Goal: Information Seeking & Learning: Learn about a topic

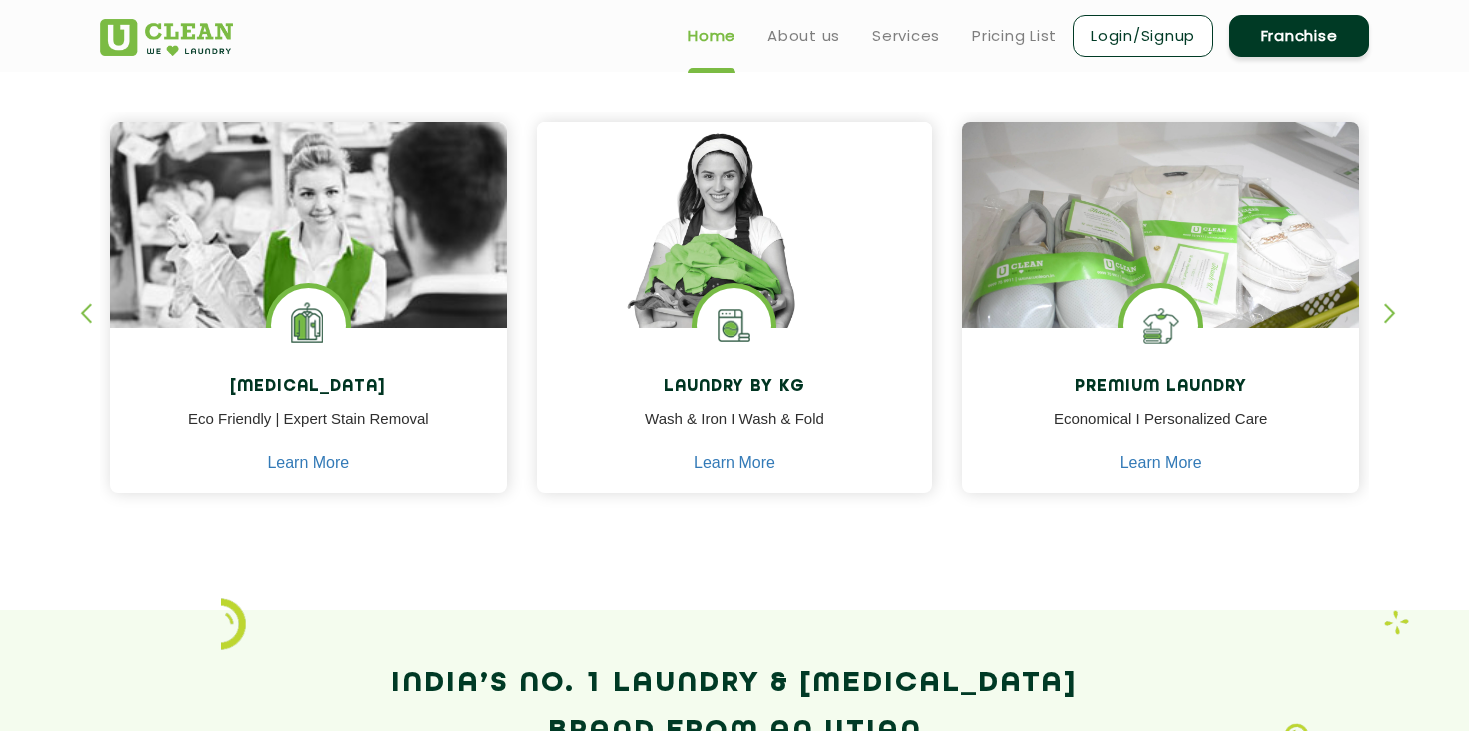
scroll to position [781, 0]
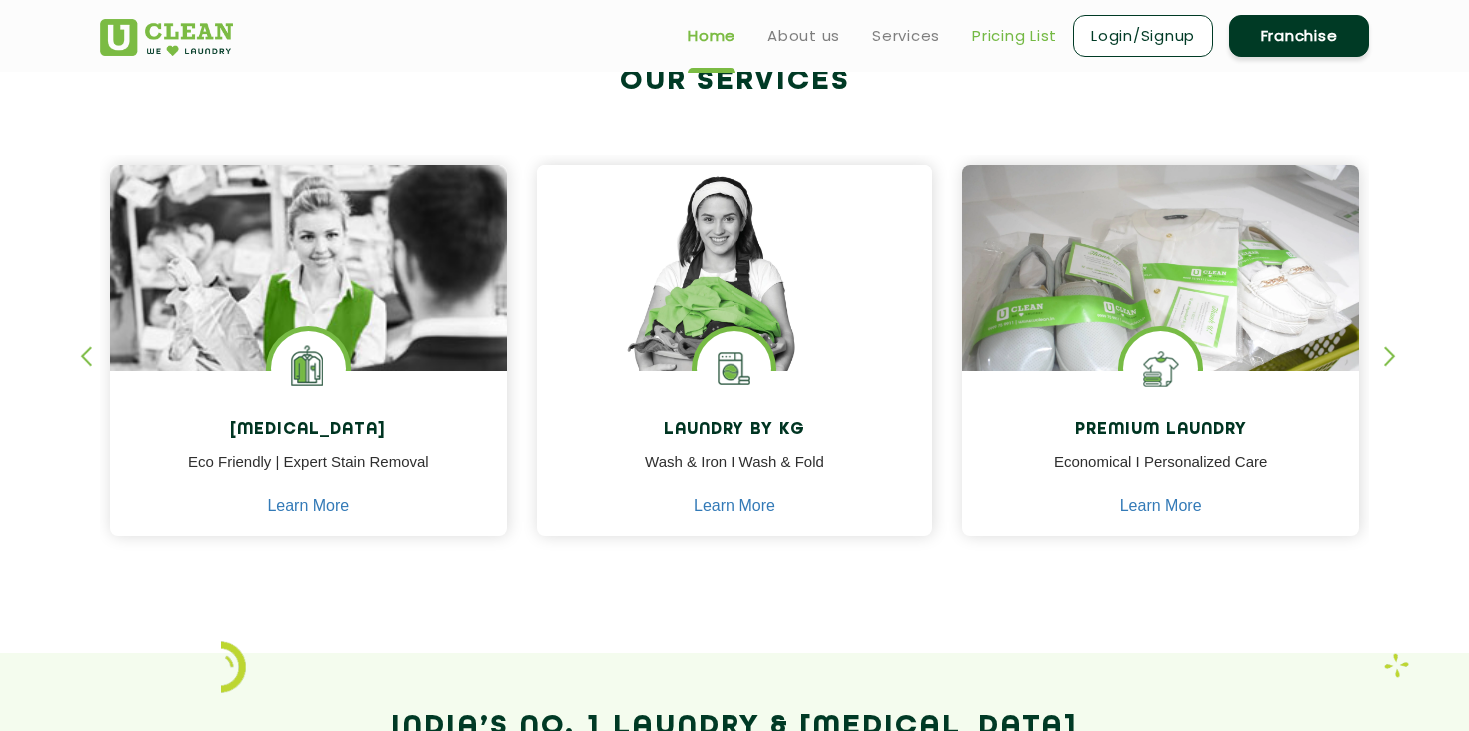
click at [1012, 32] on link "Pricing List" at bounding box center [1014, 36] width 85 height 24
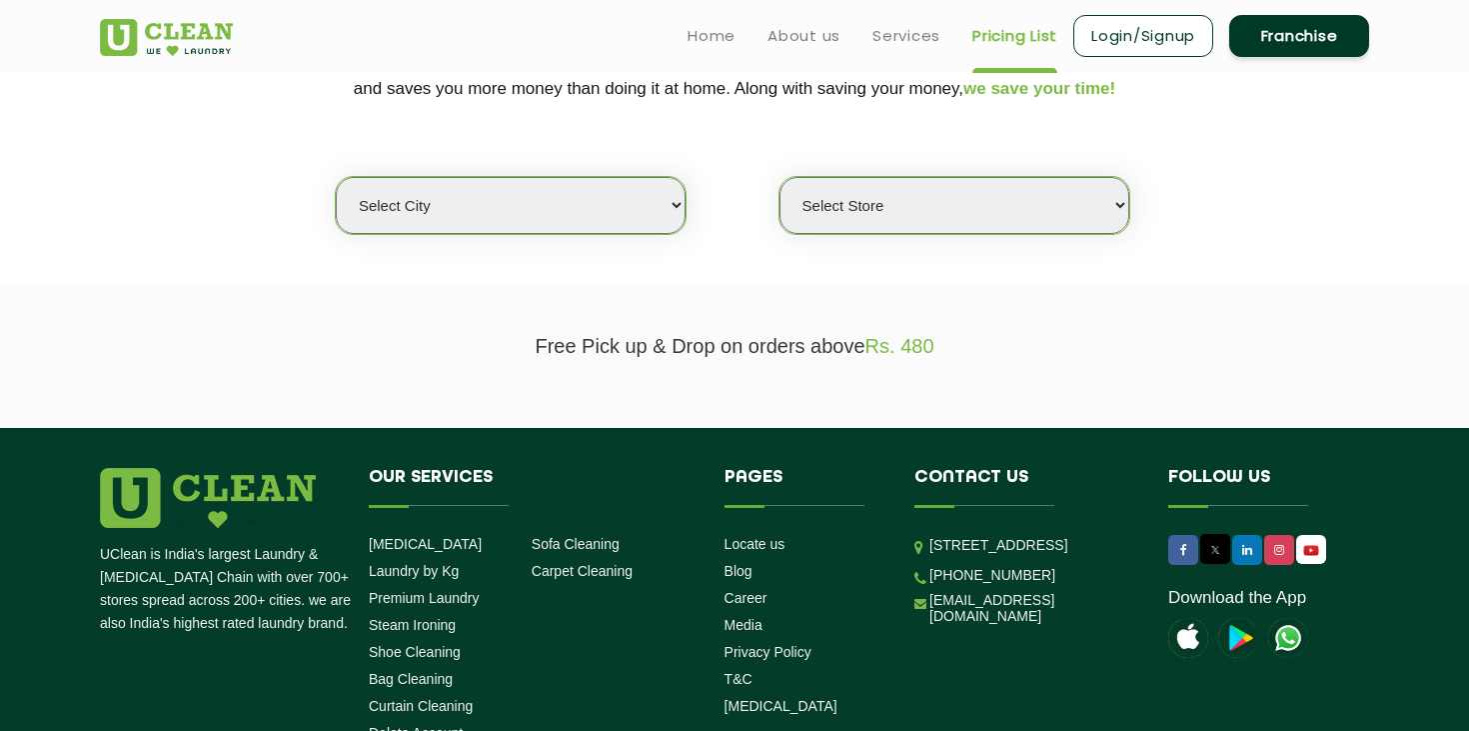
scroll to position [450, 0]
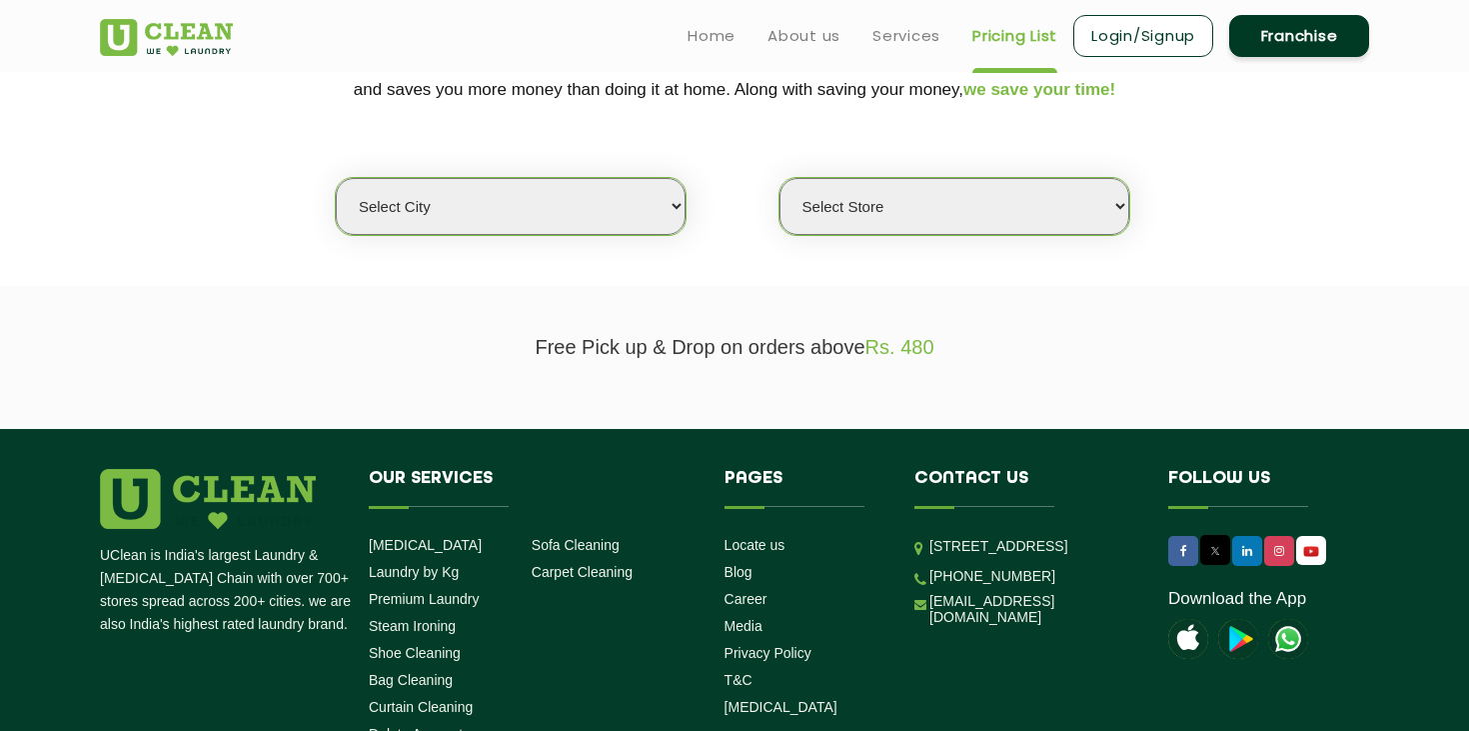
click at [554, 210] on select "Select city [GEOGRAPHIC_DATA] [GEOGRAPHIC_DATA] [GEOGRAPHIC_DATA] [GEOGRAPHIC_D…" at bounding box center [511, 206] width 350 height 57
select select "142"
click at [336, 178] on select "Select city [GEOGRAPHIC_DATA] [GEOGRAPHIC_DATA] [GEOGRAPHIC_DATA] [GEOGRAPHIC_D…" at bounding box center [511, 206] width 350 height 57
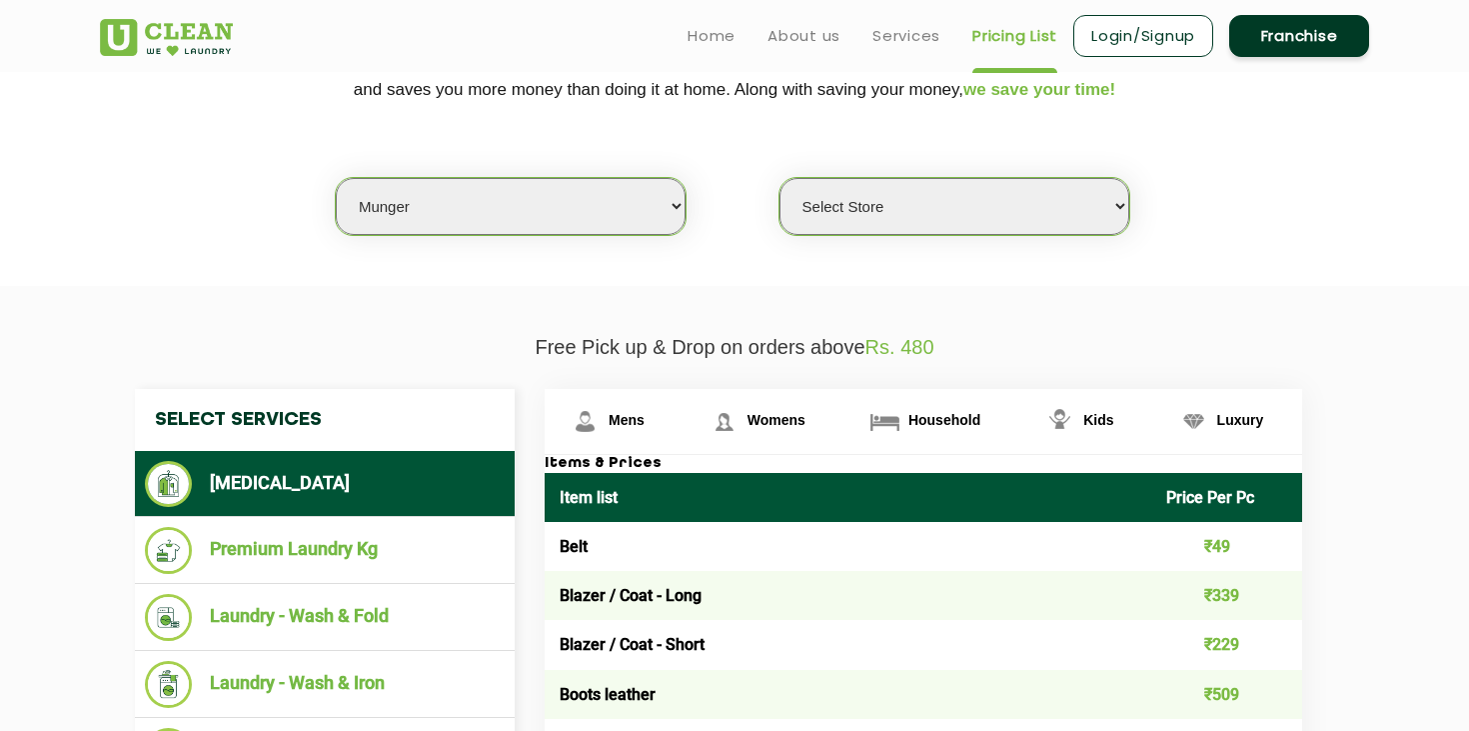
click at [861, 222] on select "Select Store UClean [PERSON_NAME]" at bounding box center [955, 206] width 350 height 57
select select "410"
click at [780, 178] on select "Select Store UClean [PERSON_NAME]" at bounding box center [955, 206] width 350 height 57
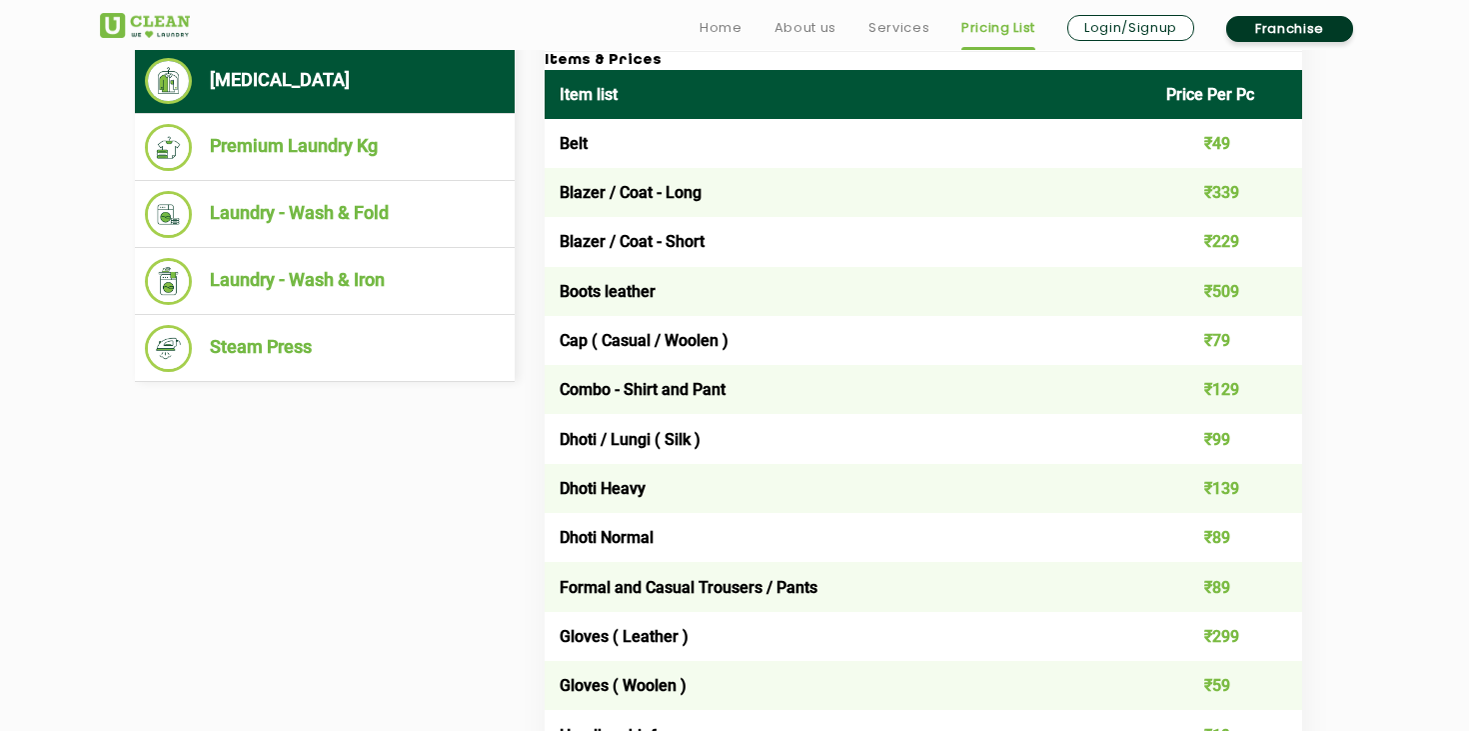
scroll to position [859, 0]
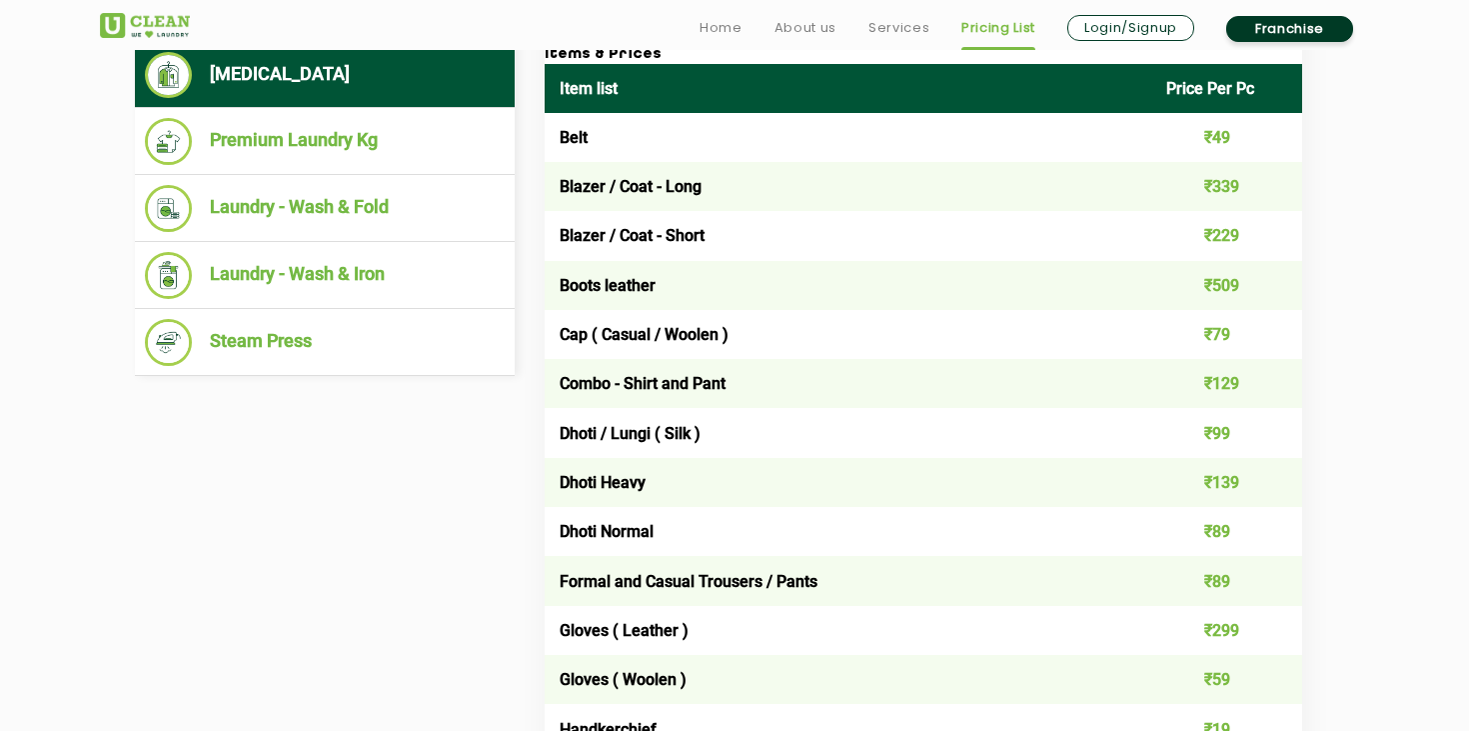
click at [683, 579] on td "Formal and Casual Trousers / Pants" at bounding box center [848, 580] width 607 height 49
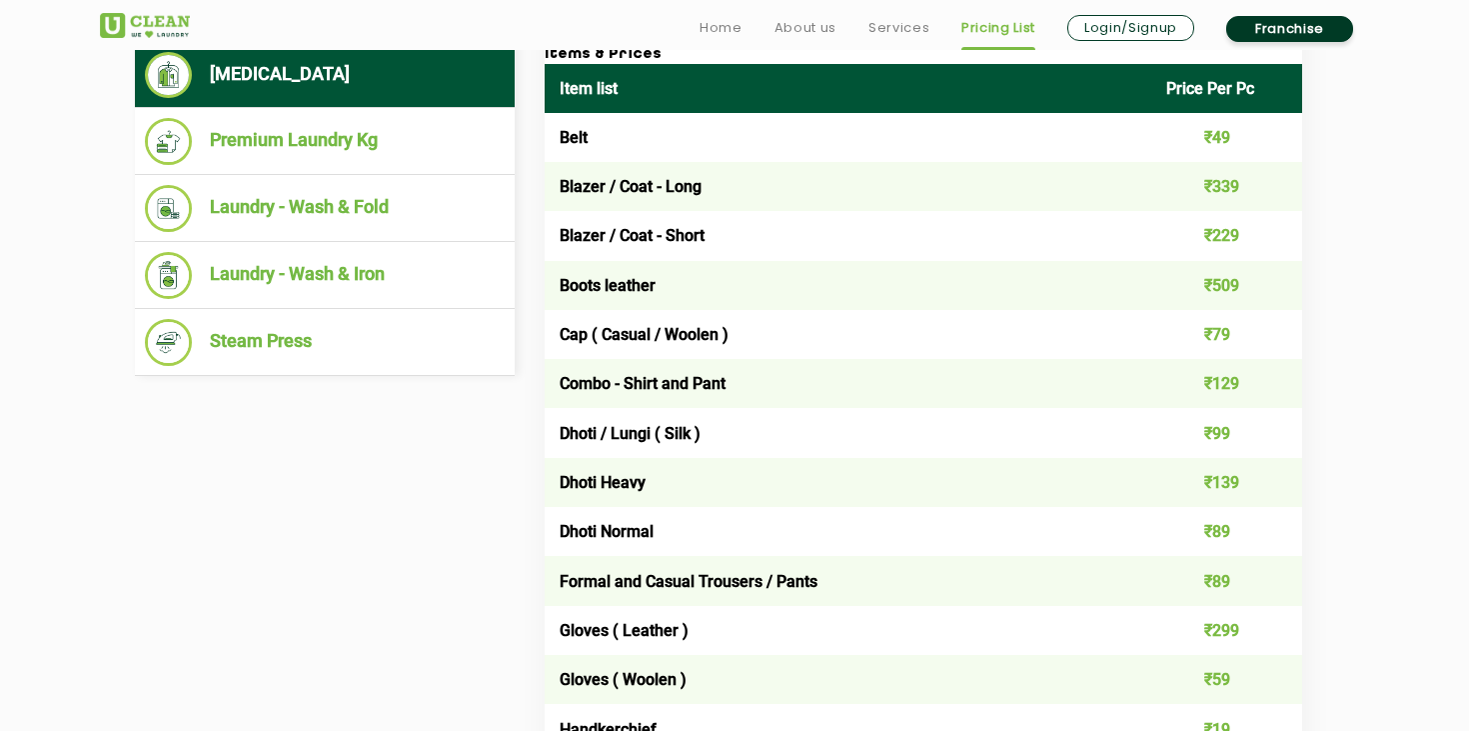
click at [683, 579] on td "Formal and Casual Trousers / Pants" at bounding box center [848, 580] width 607 height 49
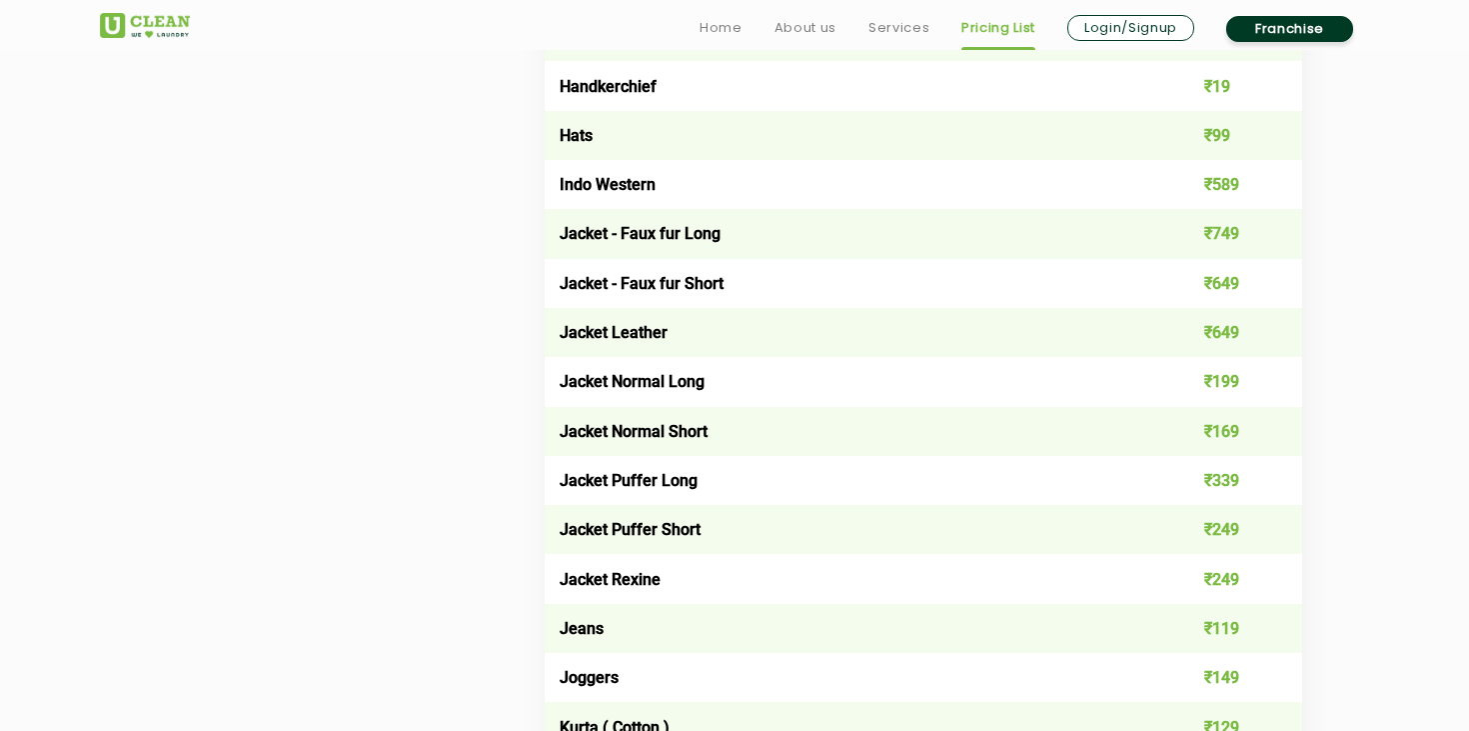
scroll to position [1505, 0]
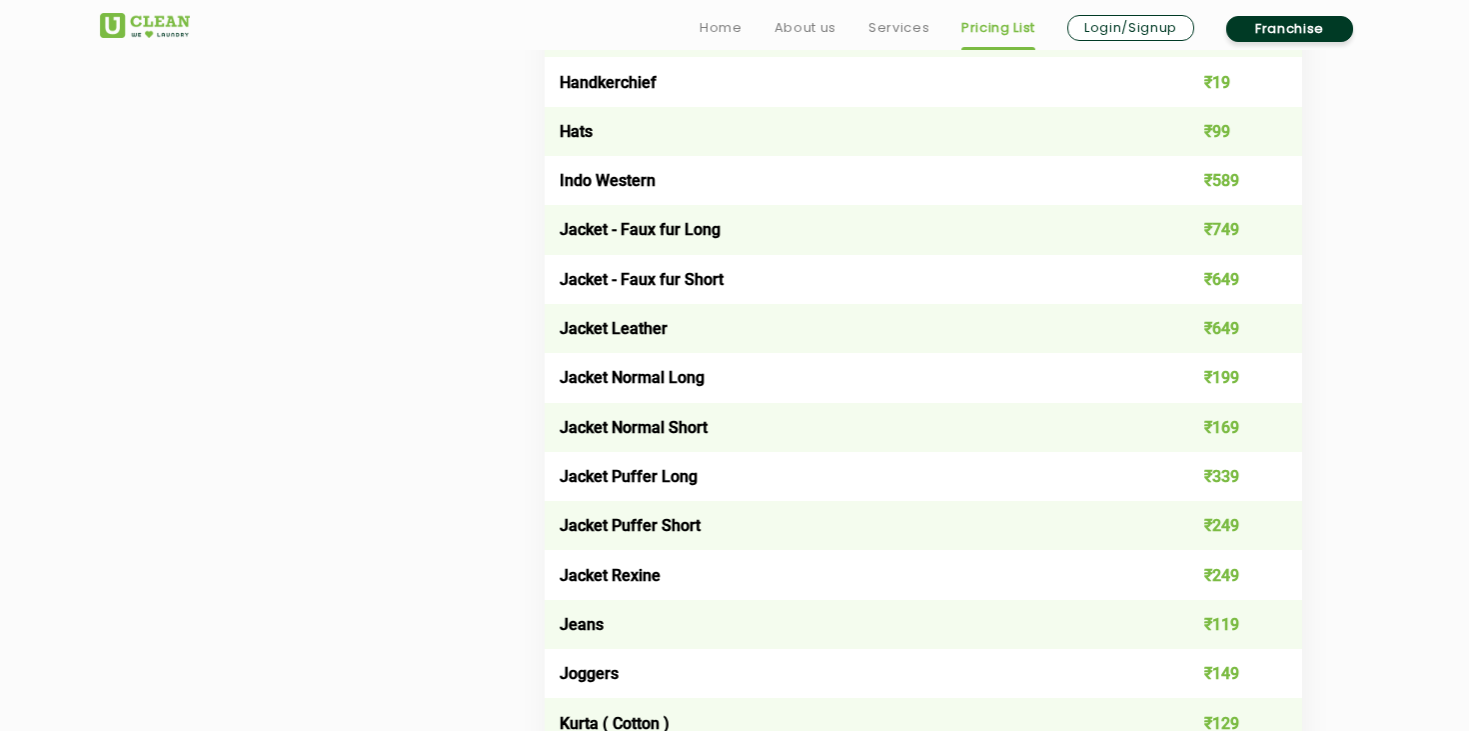
click at [616, 381] on td "Jacket Normal Long" at bounding box center [848, 377] width 607 height 49
click at [620, 431] on td "Jacket Normal Short" at bounding box center [848, 427] width 607 height 49
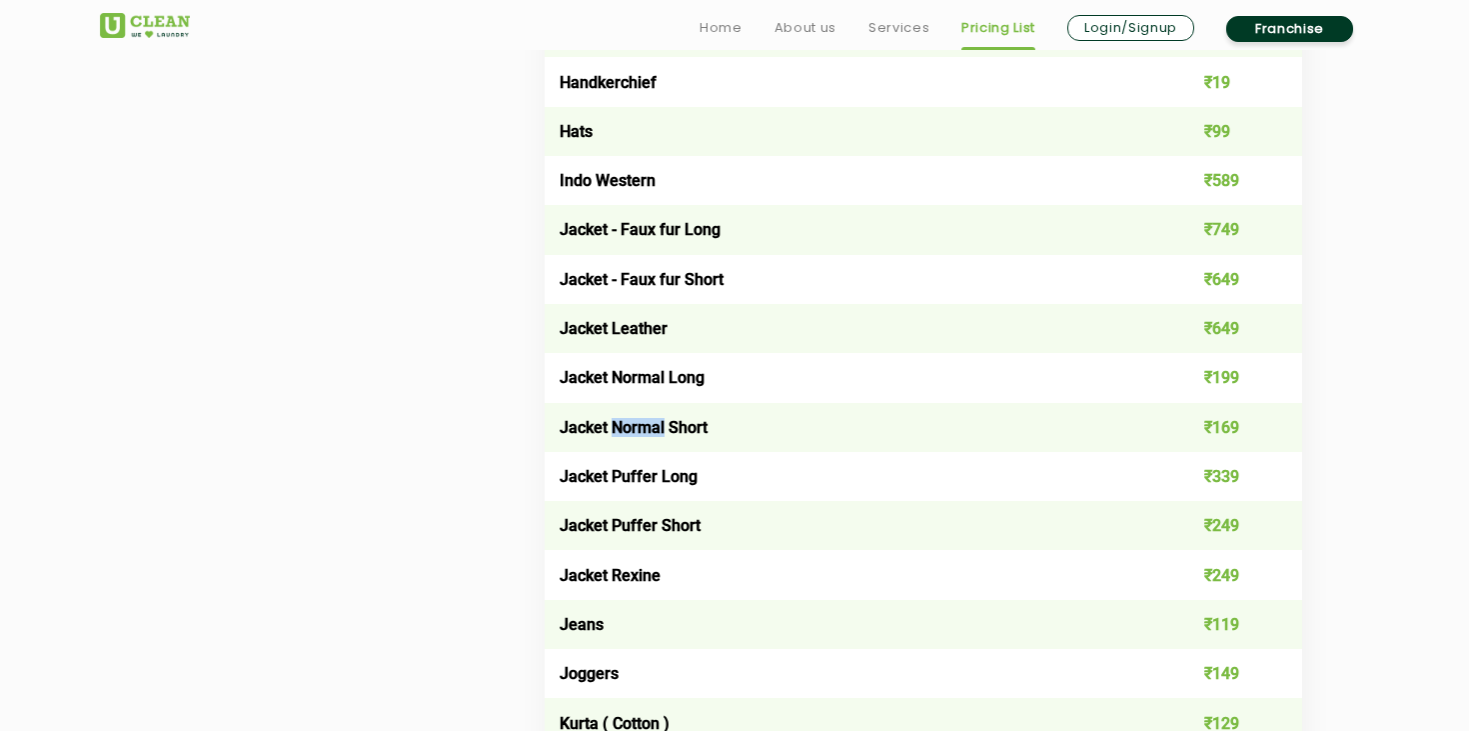
click at [620, 431] on td "Jacket Normal Short" at bounding box center [848, 427] width 607 height 49
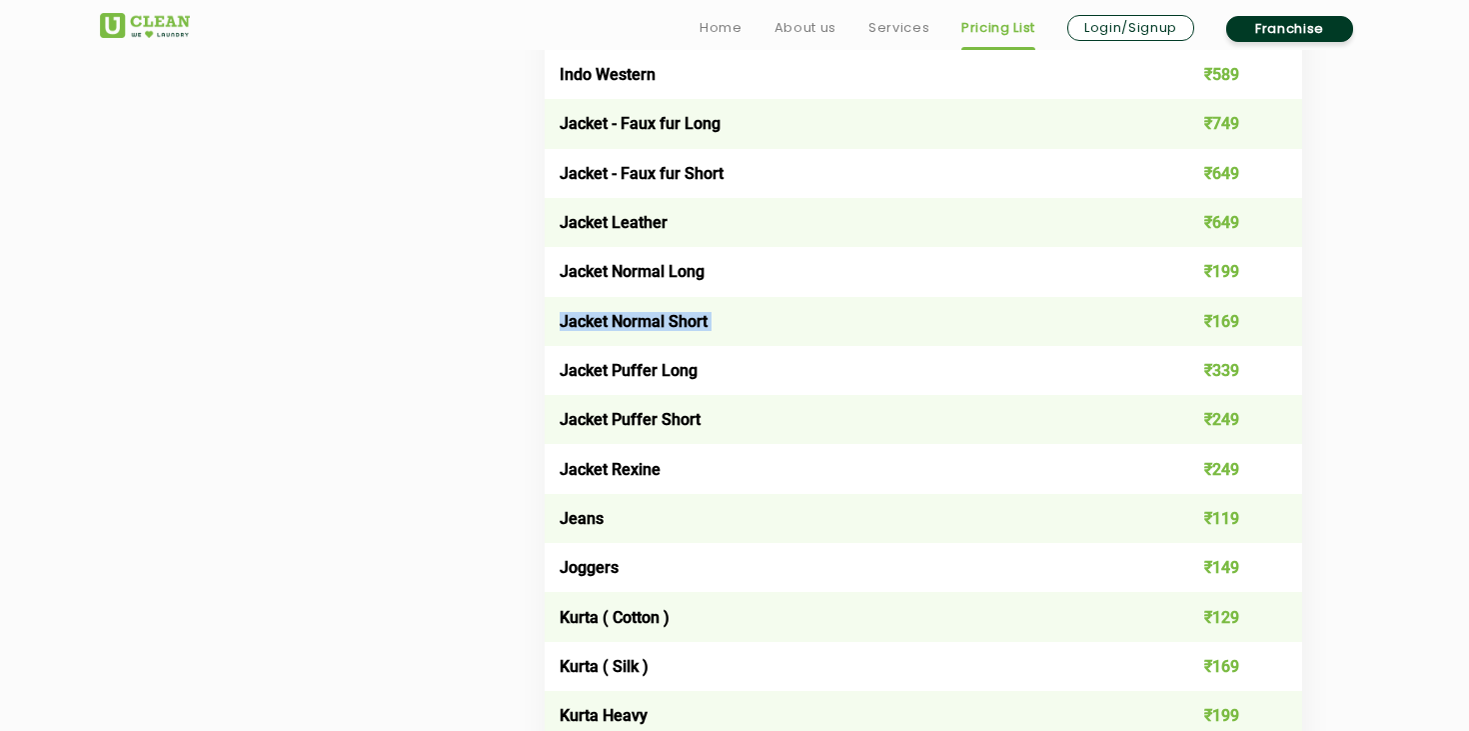
scroll to position [1622, 0]
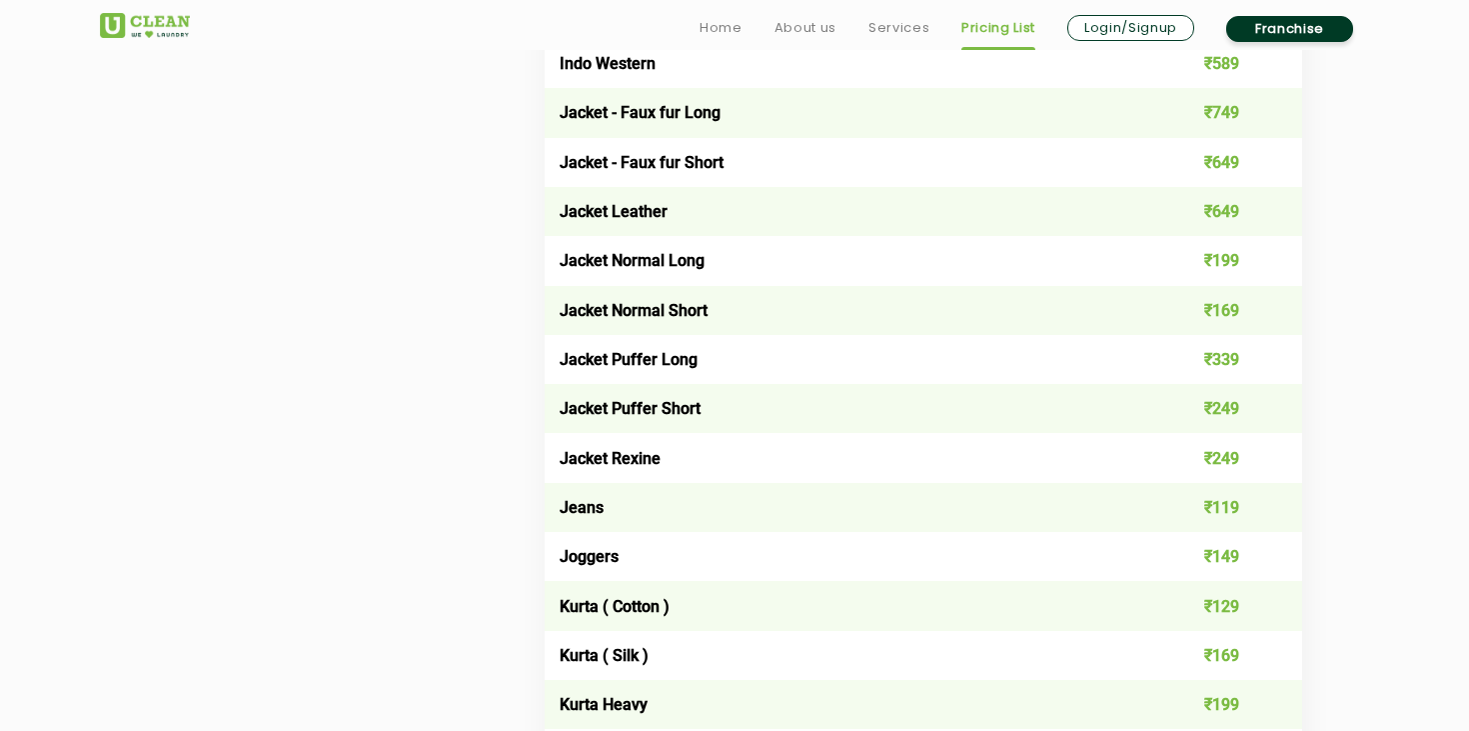
click at [608, 605] on td "Kurta ( Cotton )" at bounding box center [848, 605] width 607 height 49
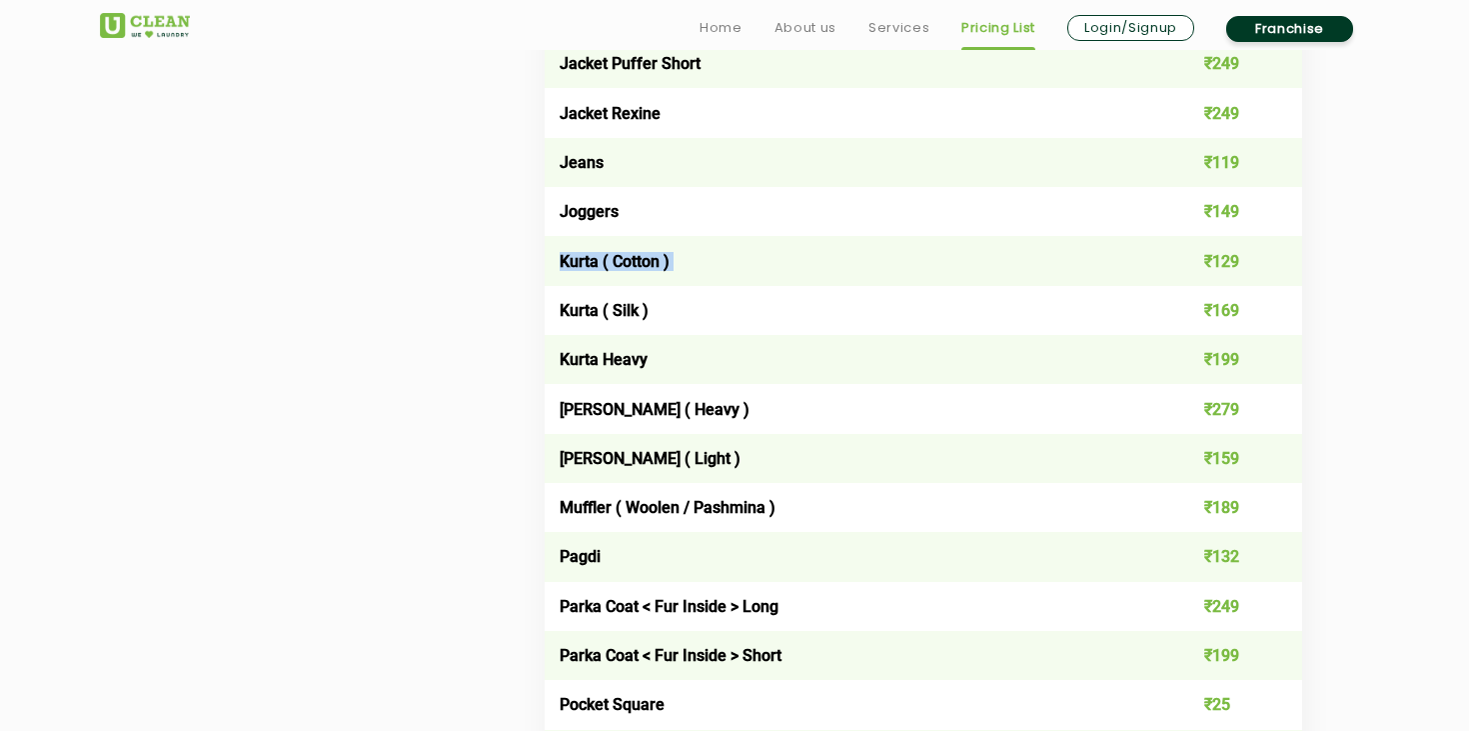
scroll to position [1968, 0]
click at [656, 454] on td "[PERSON_NAME] ( Light )" at bounding box center [848, 457] width 607 height 49
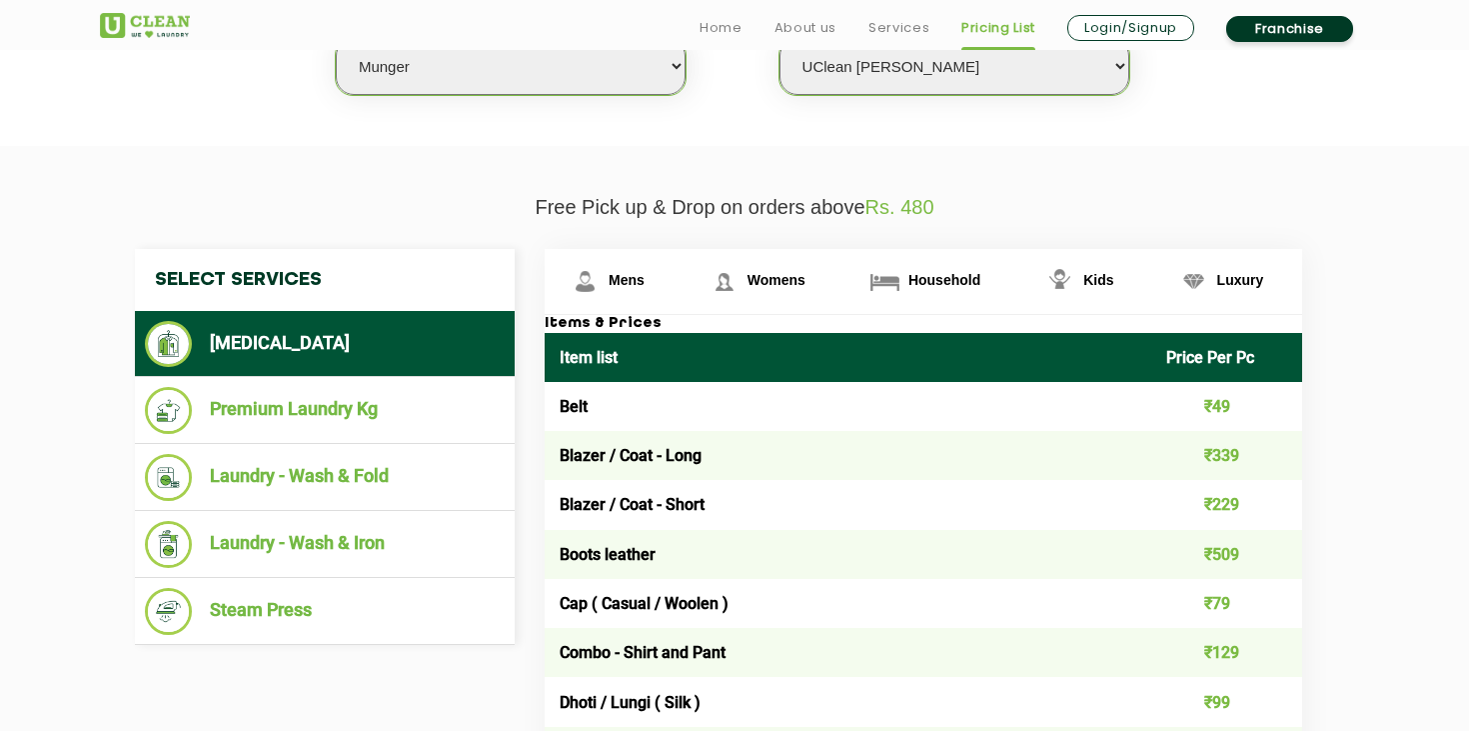
scroll to position [591, 0]
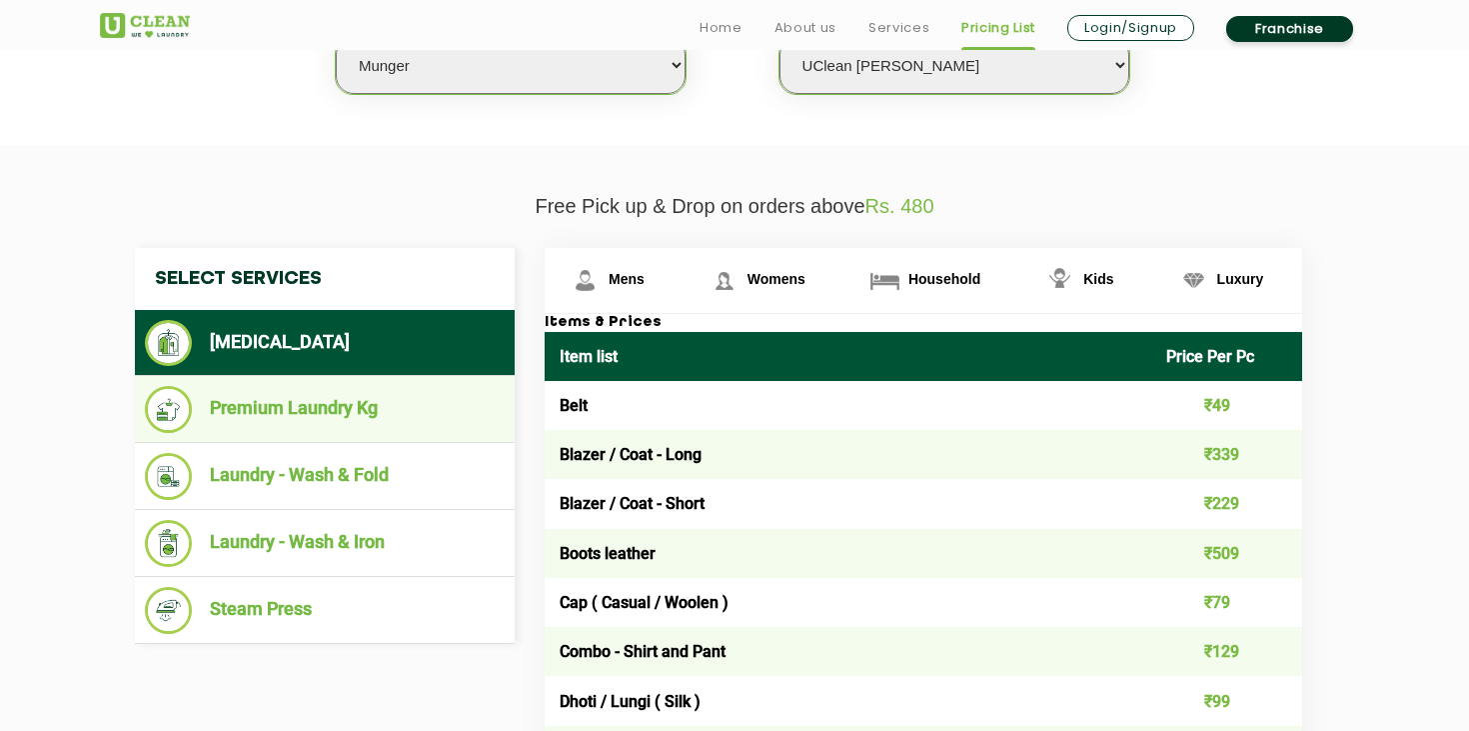
click at [239, 410] on li "Premium Laundry Kg" at bounding box center [325, 409] width 360 height 47
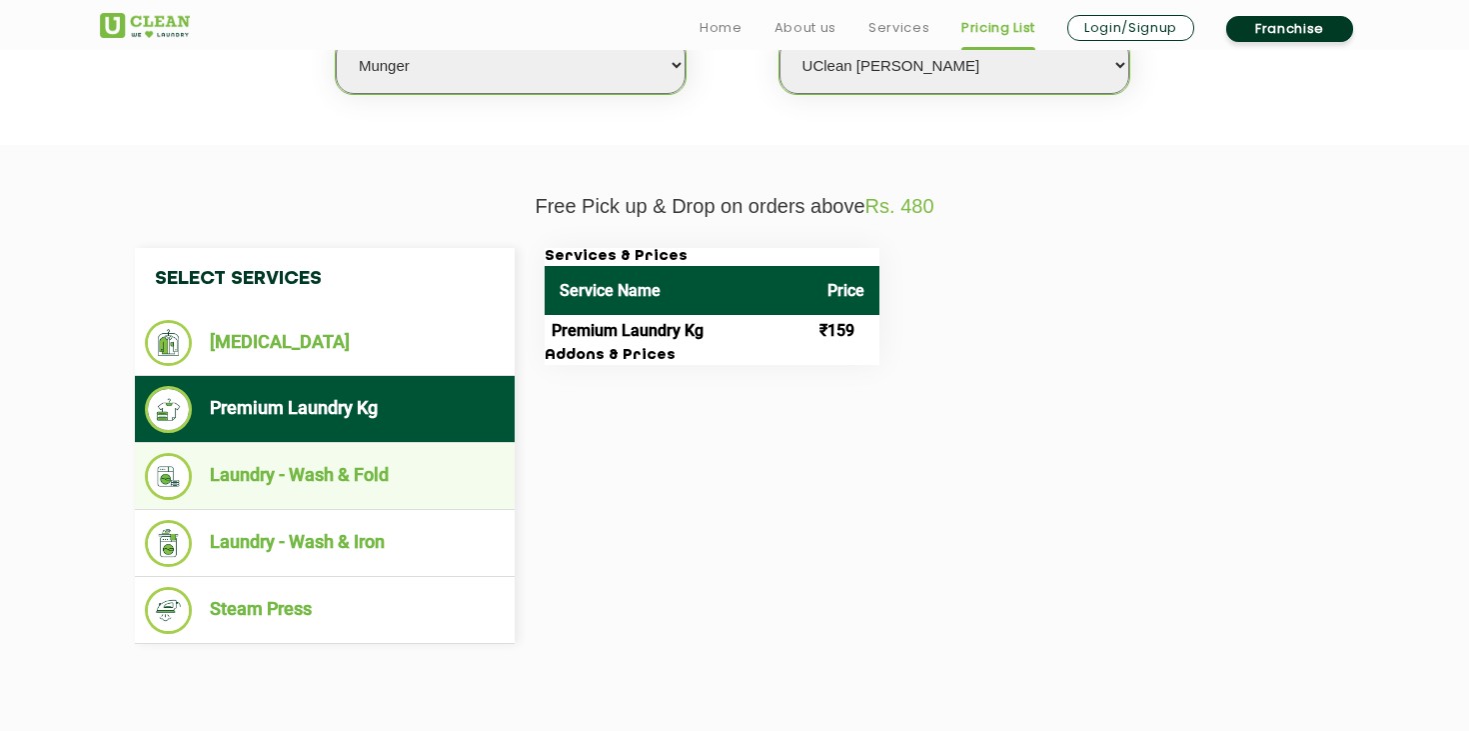
click at [273, 481] on li "Laundry - Wash & Fold" at bounding box center [325, 476] width 360 height 47
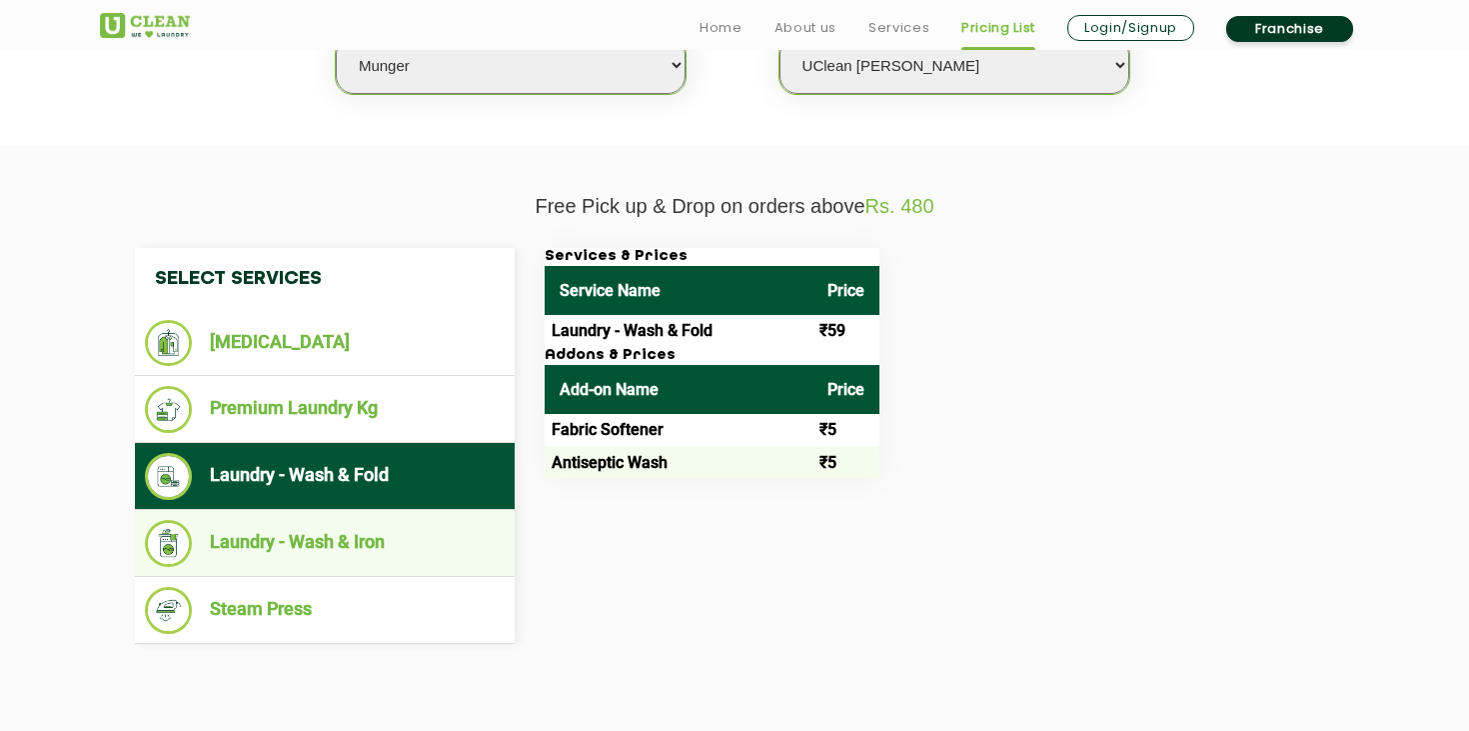
click at [292, 530] on li "Laundry - Wash & Iron" at bounding box center [325, 543] width 360 height 47
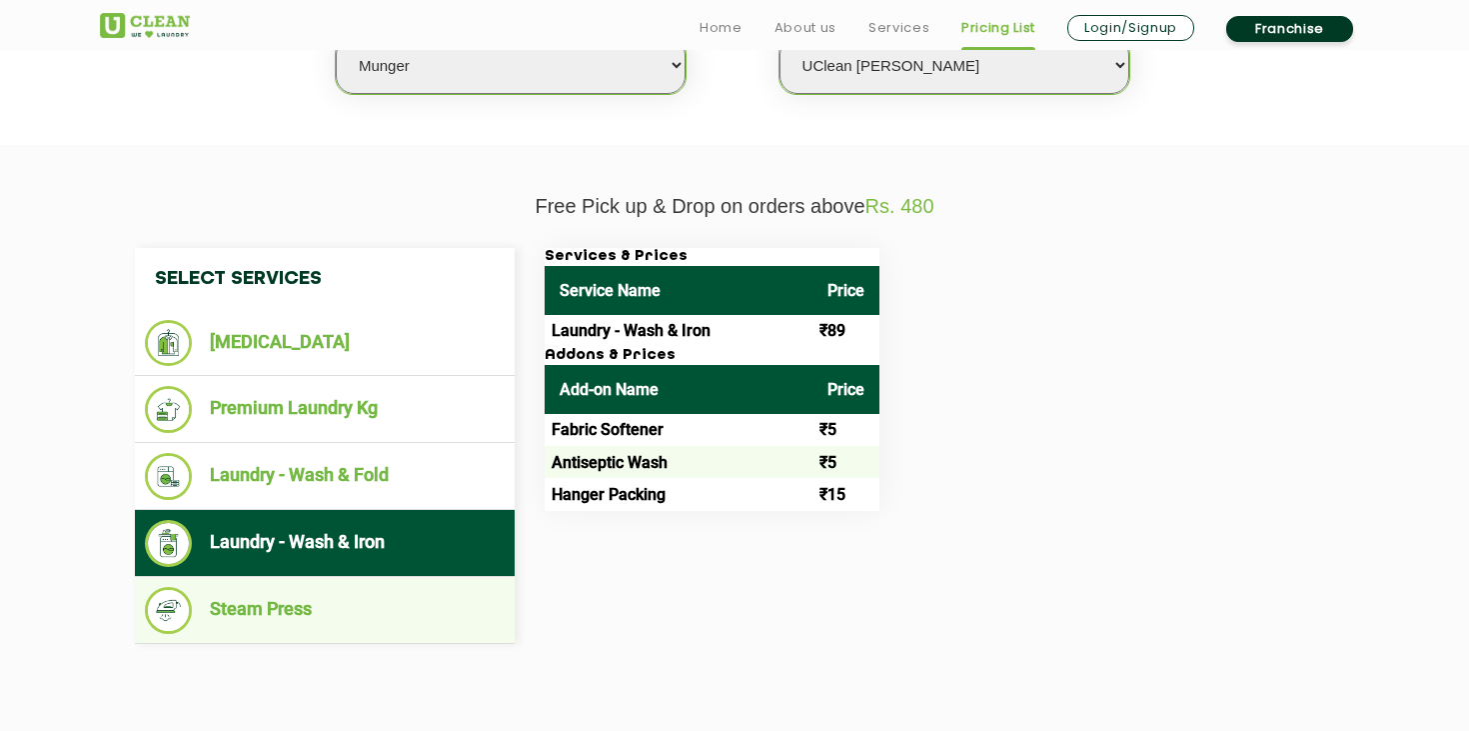
click at [269, 604] on li "Steam Press" at bounding box center [325, 610] width 360 height 47
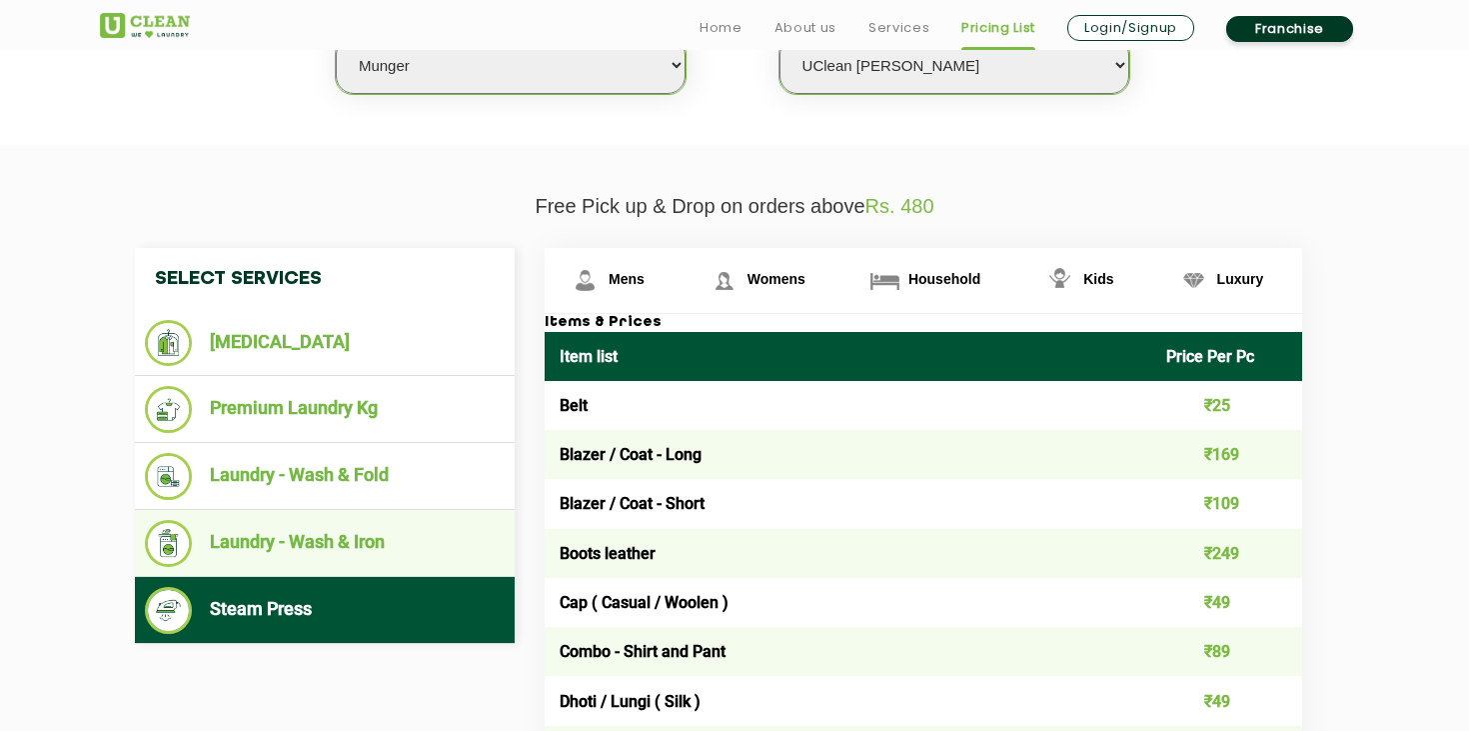
click at [296, 556] on li "Laundry - Wash & Iron" at bounding box center [325, 543] width 360 height 47
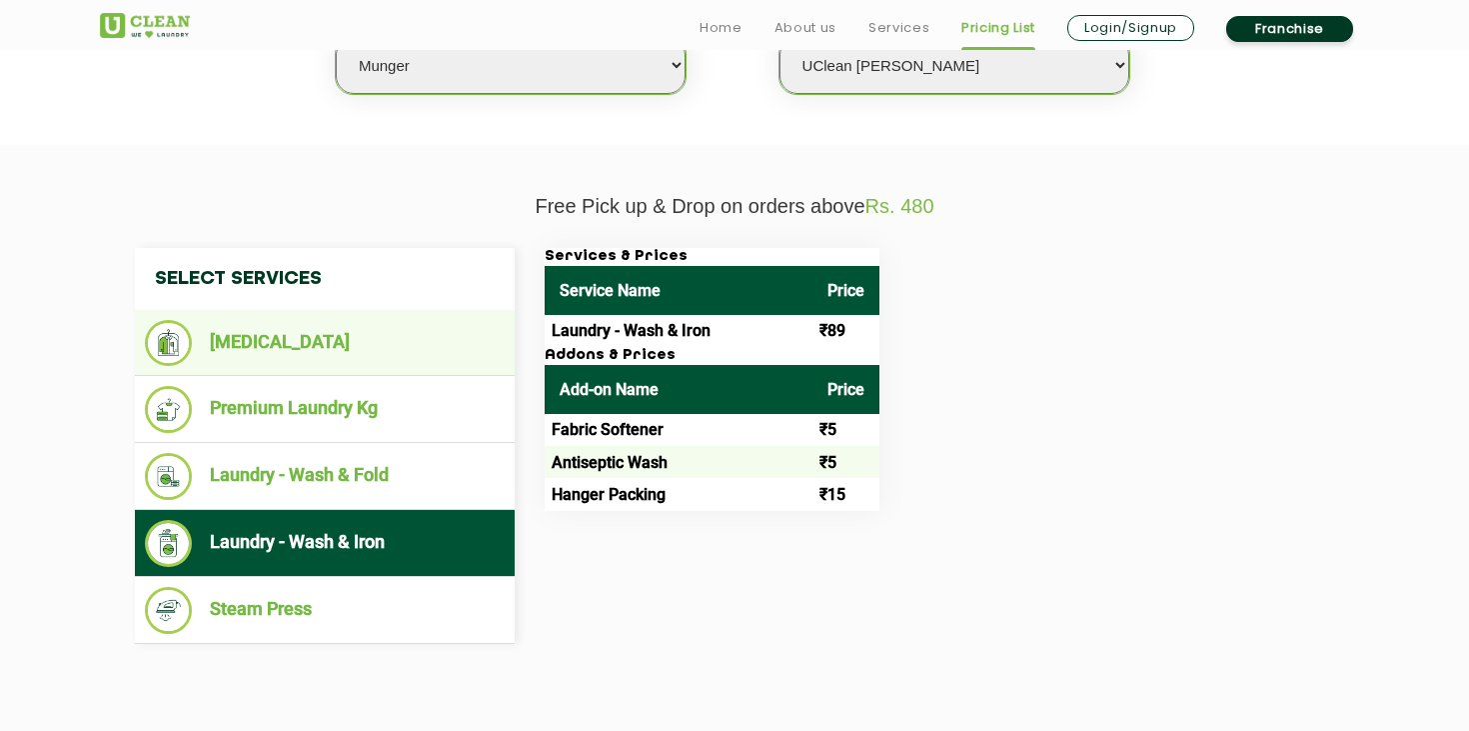
click at [282, 340] on li "[MEDICAL_DATA]" at bounding box center [325, 343] width 360 height 46
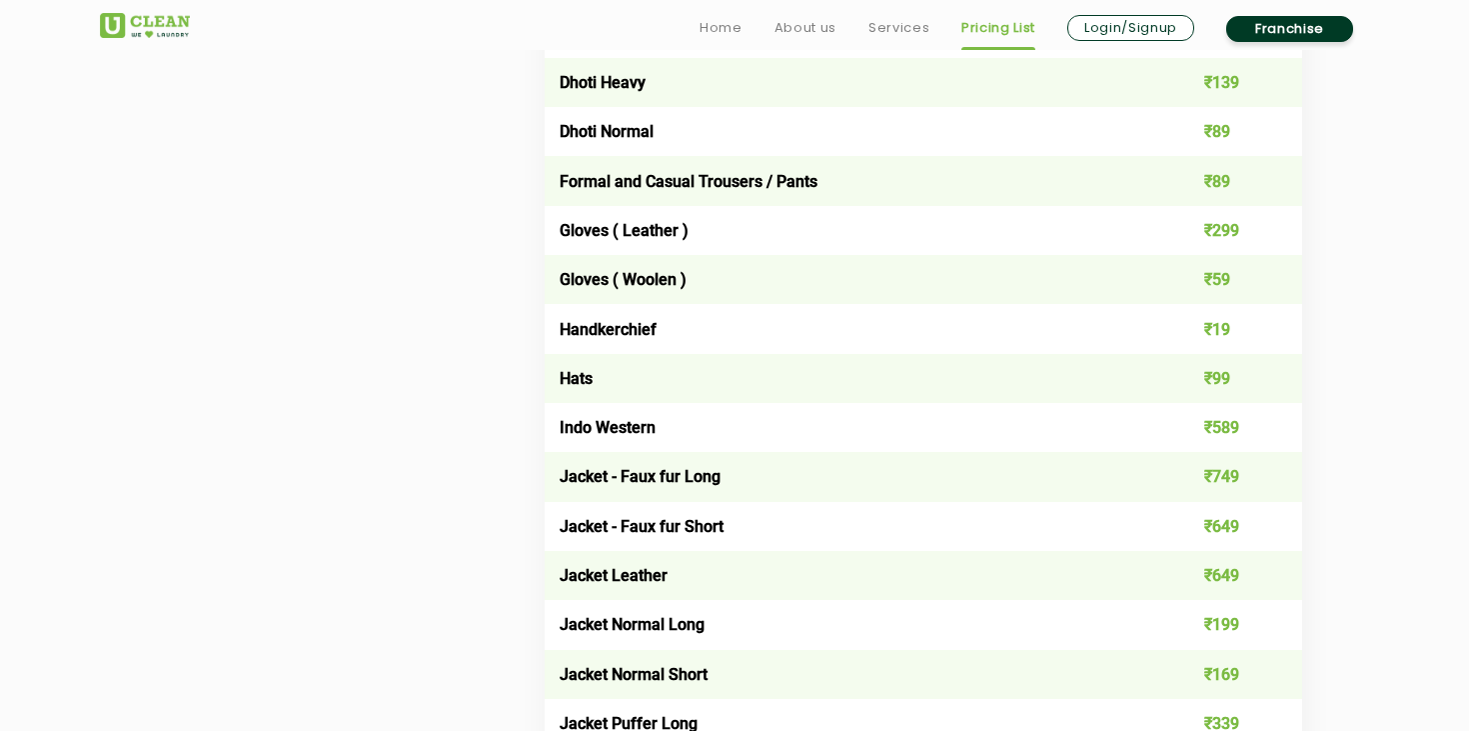
scroll to position [1264, 0]
